Goal: Task Accomplishment & Management: Manage account settings

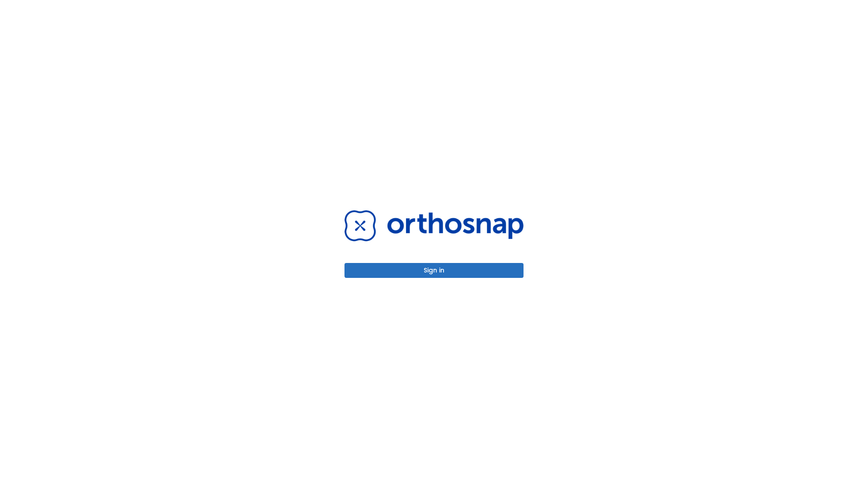
click at [434, 270] on button "Sign in" at bounding box center [433, 270] width 179 height 15
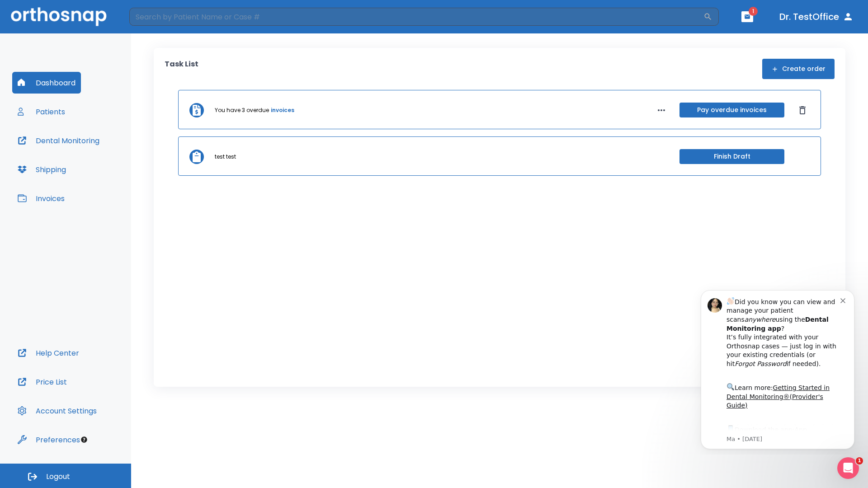
click at [66, 476] on span "Logout" at bounding box center [58, 477] width 24 height 10
